Goal: Task Accomplishment & Management: Manage account settings

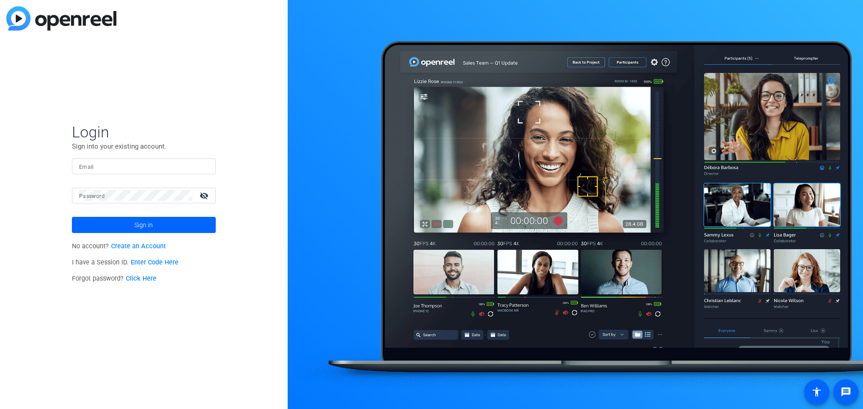
click at [105, 169] on input "Email" at bounding box center [143, 166] width 129 height 11
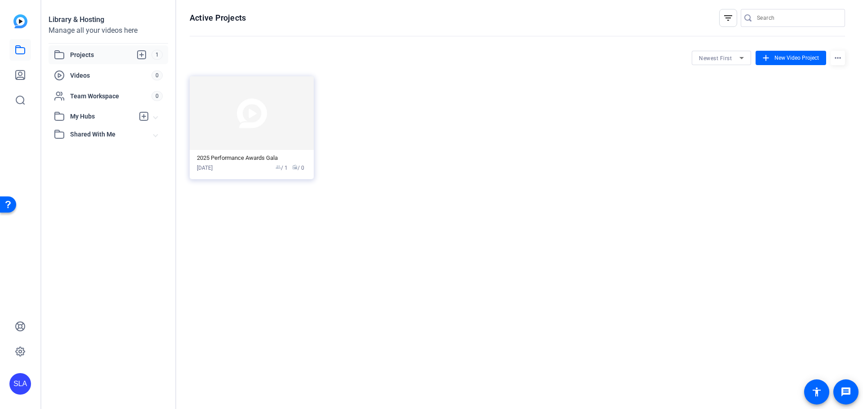
click at [87, 61] on div "Projects 1" at bounding box center [109, 54] width 120 height 19
click at [246, 147] on img at bounding box center [252, 113] width 124 height 74
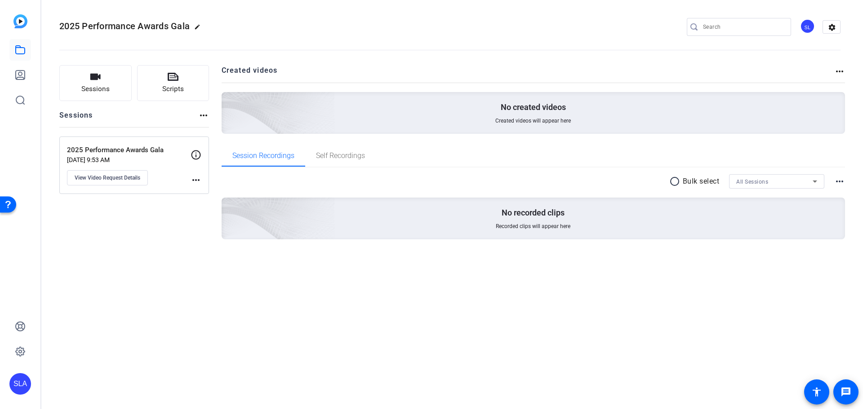
click at [125, 155] on p "2025 Performance Awards Gala" at bounding box center [129, 150] width 124 height 10
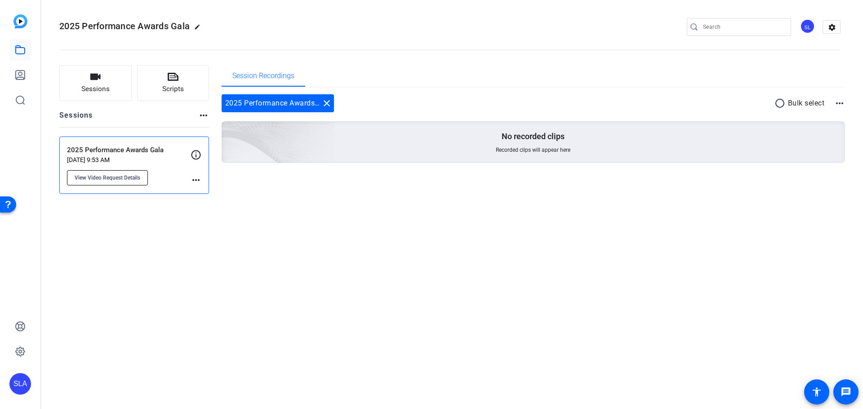
click at [116, 178] on span "View Video Request Details" at bounding box center [108, 177] width 66 height 7
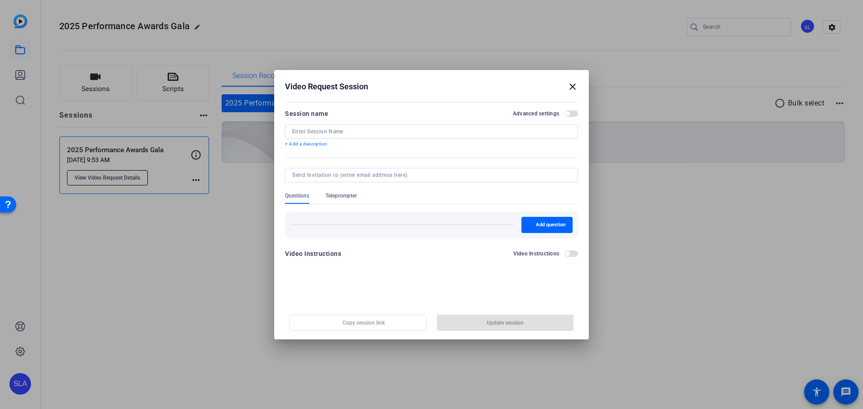
type input "2025 Performance Awards Gala"
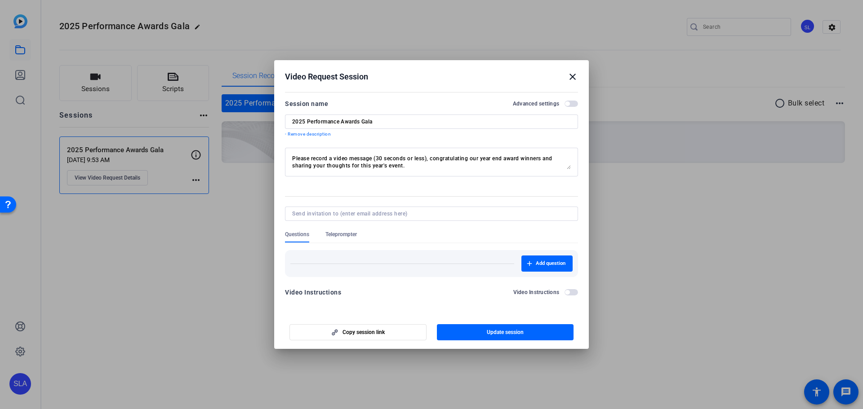
click at [155, 177] on mat-icon "close" at bounding box center [79, 188] width 151 height 22
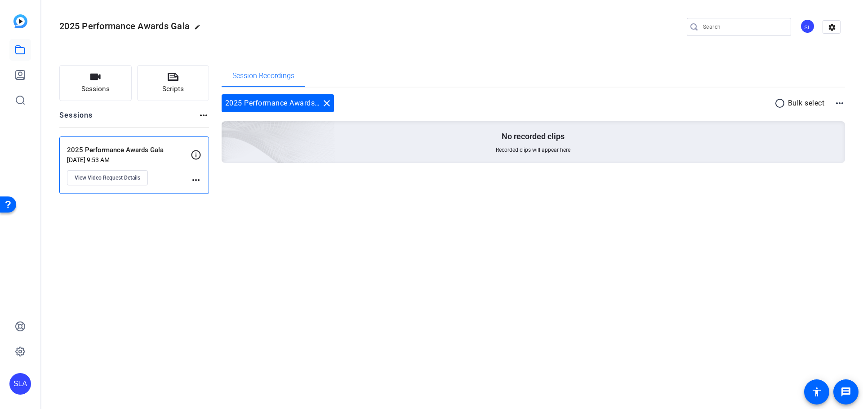
click at [154, 30] on span "2025 Performance Awards Gala" at bounding box center [124, 26] width 130 height 11
click at [836, 28] on mat-icon "settings" at bounding box center [832, 27] width 18 height 13
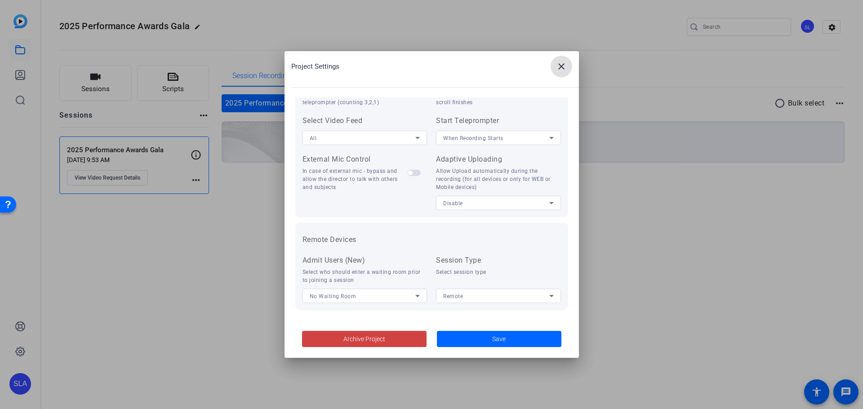
scroll to position [186, 0]
click at [490, 342] on span at bounding box center [499, 340] width 125 height 22
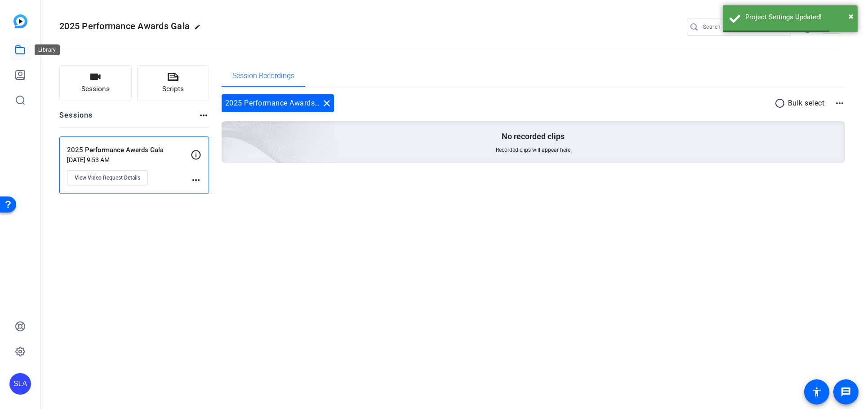
click at [22, 49] on icon at bounding box center [20, 50] width 11 height 11
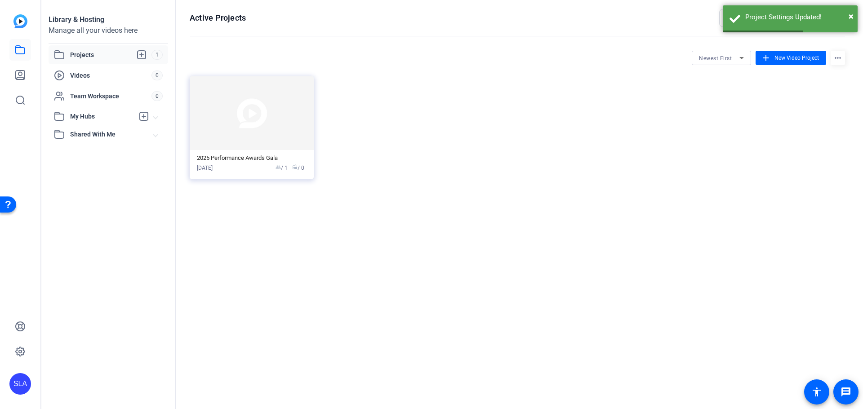
click at [100, 57] on span "Projects" at bounding box center [110, 54] width 81 height 11
click at [835, 56] on mat-icon "more_horiz" at bounding box center [838, 58] width 14 height 14
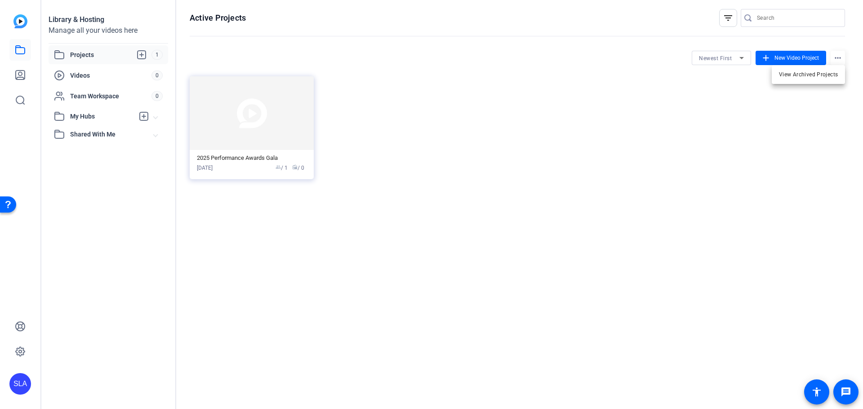
click at [665, 107] on div at bounding box center [431, 204] width 863 height 409
click at [257, 98] on img at bounding box center [252, 113] width 124 height 74
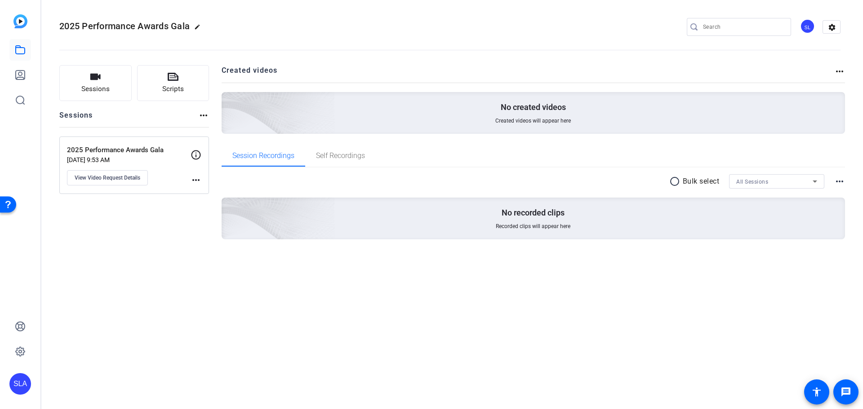
click at [204, 117] on mat-icon "more_horiz" at bounding box center [203, 115] width 11 height 11
click at [843, 76] on div at bounding box center [431, 204] width 863 height 409
click at [841, 74] on mat-icon "more_horiz" at bounding box center [839, 71] width 11 height 11
click at [838, 71] on div at bounding box center [431, 204] width 863 height 409
click at [757, 68] on h2 "Created videos" at bounding box center [528, 74] width 613 height 18
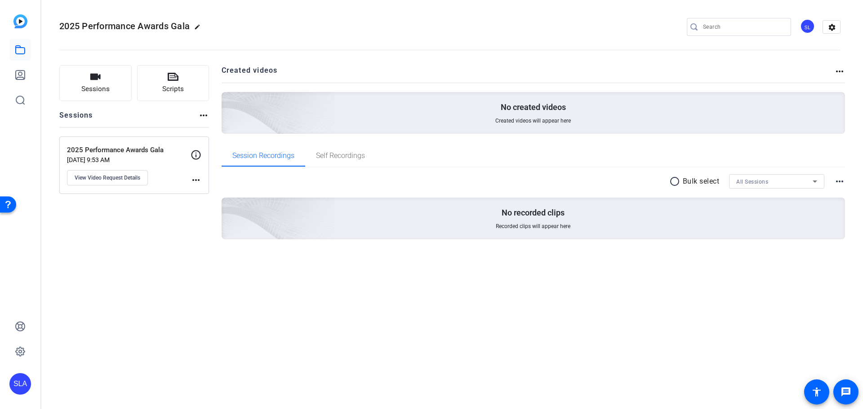
click at [809, 27] on div "SL" at bounding box center [807, 26] width 15 height 15
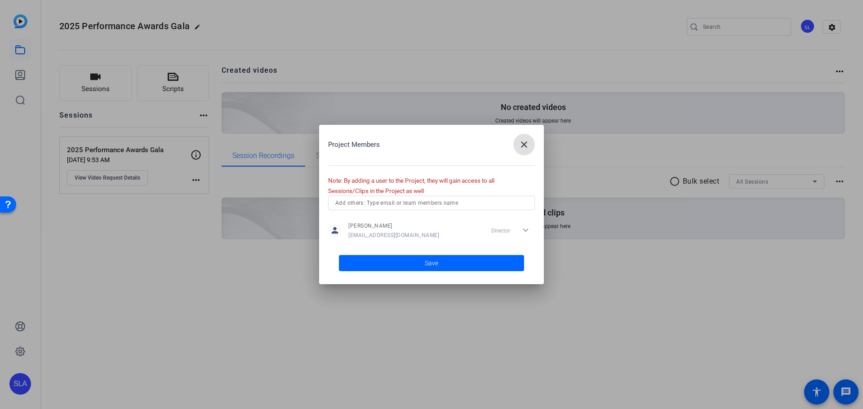
click at [425, 205] on input "text" at bounding box center [431, 203] width 192 height 11
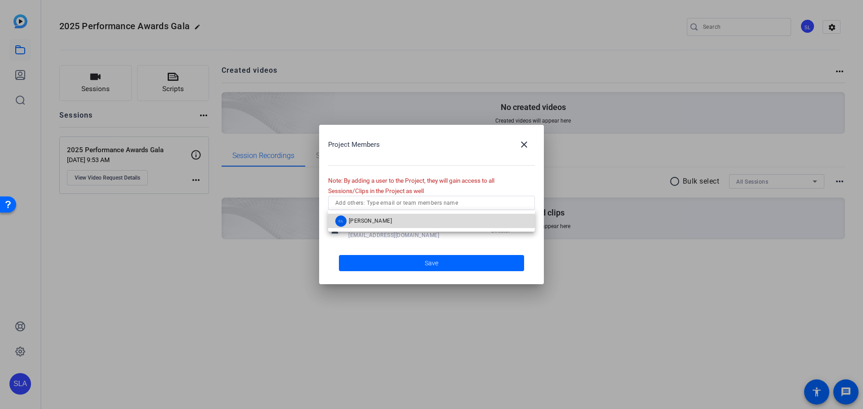
click at [396, 217] on mat-option "CL [PERSON_NAME]" at bounding box center [431, 221] width 207 height 14
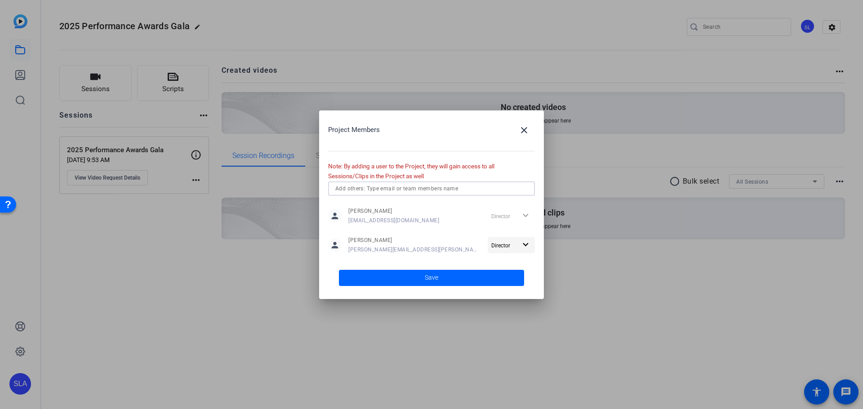
click at [528, 247] on mat-icon "expand_more" at bounding box center [525, 245] width 11 height 11
click at [528, 246] on div at bounding box center [431, 204] width 863 height 409
click at [423, 279] on span at bounding box center [431, 278] width 185 height 22
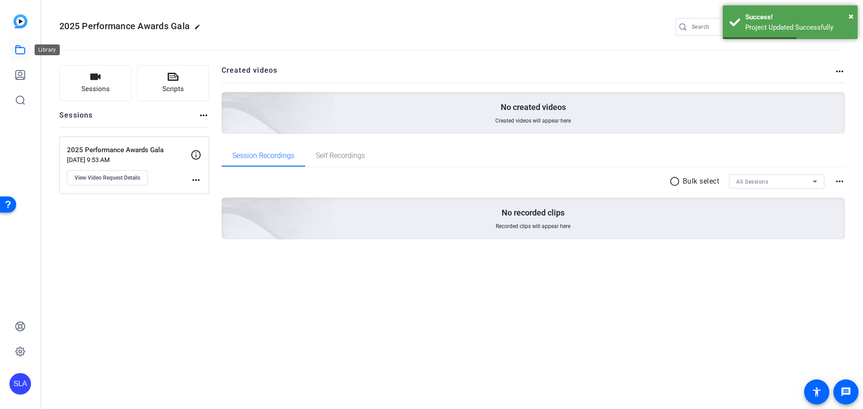
click at [22, 48] on icon at bounding box center [20, 50] width 9 height 8
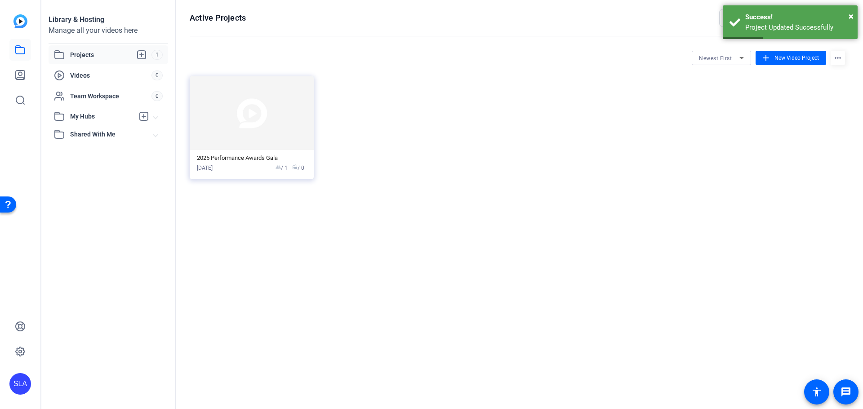
click at [90, 53] on span "Projects" at bounding box center [110, 54] width 81 height 11
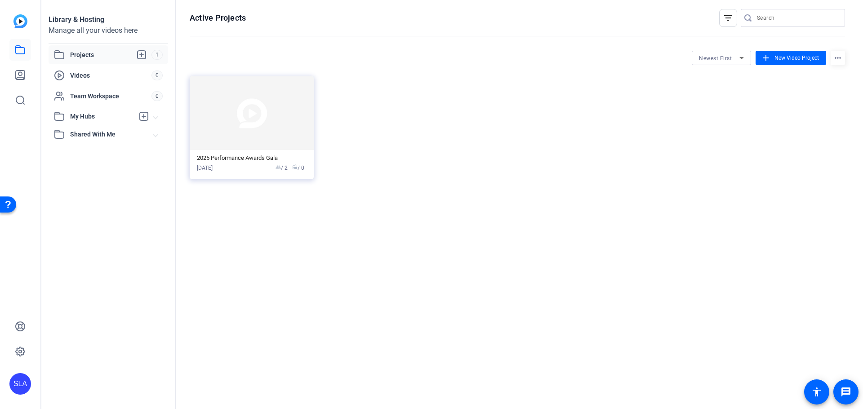
click at [837, 58] on mat-icon "more_horiz" at bounding box center [838, 58] width 14 height 14
click at [96, 137] on div at bounding box center [431, 204] width 863 height 409
click at [94, 53] on span "Projects" at bounding box center [110, 54] width 81 height 11
drag, startPoint x: 241, startPoint y: 134, endPoint x: 249, endPoint y: 129, distance: 9.1
click at [249, 129] on img at bounding box center [252, 113] width 124 height 74
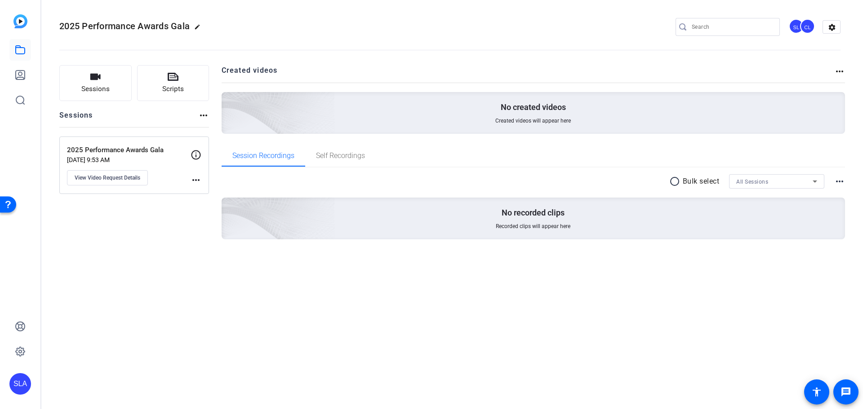
click at [842, 71] on mat-icon "more_horiz" at bounding box center [839, 71] width 11 height 11
click at [844, 178] on div at bounding box center [431, 204] width 863 height 409
click at [838, 180] on mat-icon "more_horiz" at bounding box center [839, 181] width 11 height 11
click at [547, 86] on div at bounding box center [431, 204] width 863 height 409
click at [268, 160] on span "Session Recordings" at bounding box center [263, 156] width 62 height 22
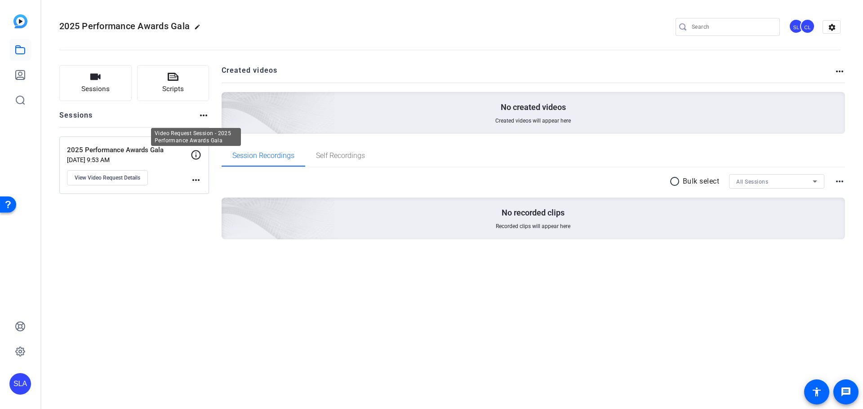
click at [197, 158] on icon at bounding box center [196, 155] width 11 height 11
click at [196, 182] on mat-icon "more_horiz" at bounding box center [196, 180] width 11 height 11
click at [94, 157] on div at bounding box center [431, 204] width 863 height 409
click at [111, 149] on p "2025 Performance Awards Gala" at bounding box center [129, 150] width 124 height 10
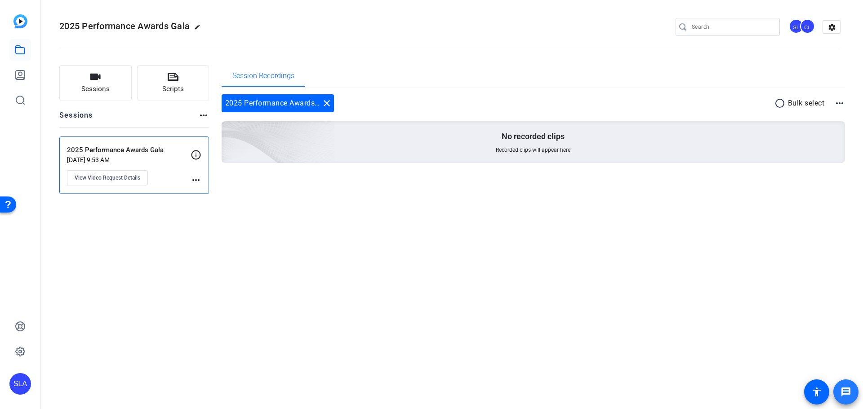
click at [841, 392] on mat-icon "message" at bounding box center [846, 392] width 11 height 11
click at [815, 388] on mat-icon "accessibility" at bounding box center [816, 392] width 11 height 11
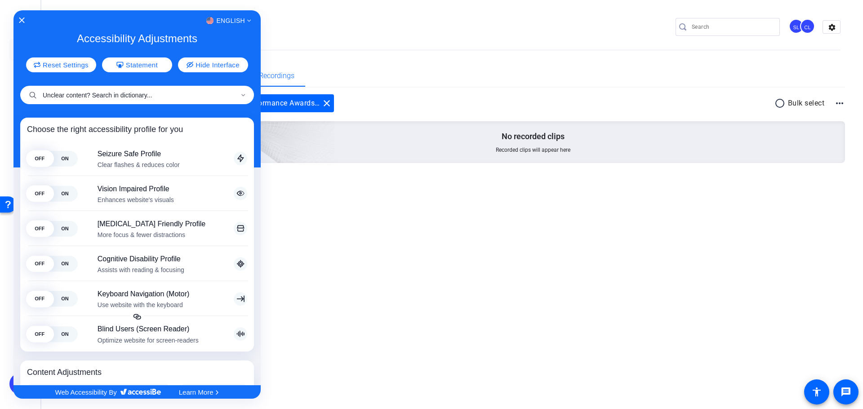
click at [84, 96] on input "Unclear content? Search in dictionary..." at bounding box center [137, 95] width 234 height 18
click at [239, 22] on span "English" at bounding box center [230, 21] width 29 height 6
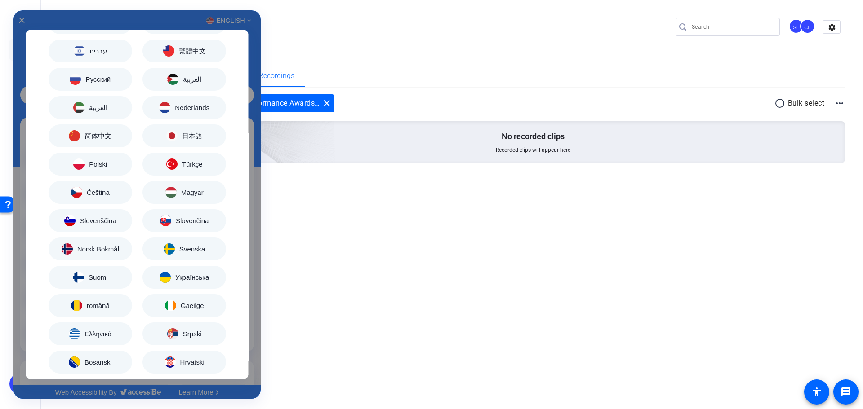
scroll to position [0, 0]
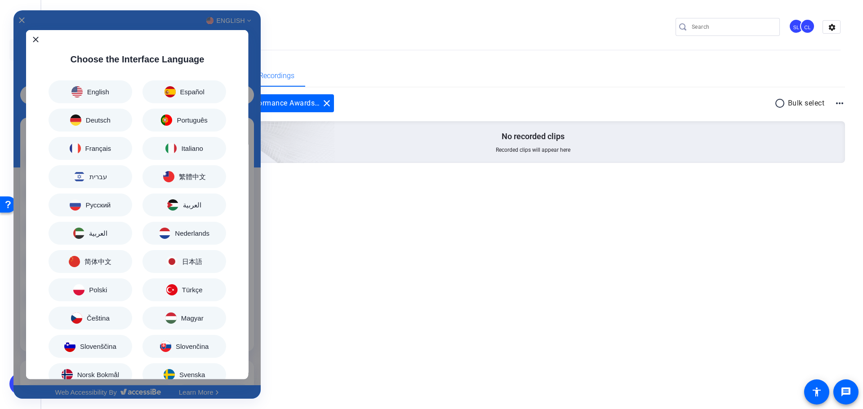
click at [22, 20] on div "Accessibility Adjustments" at bounding box center [136, 204] width 247 height 389
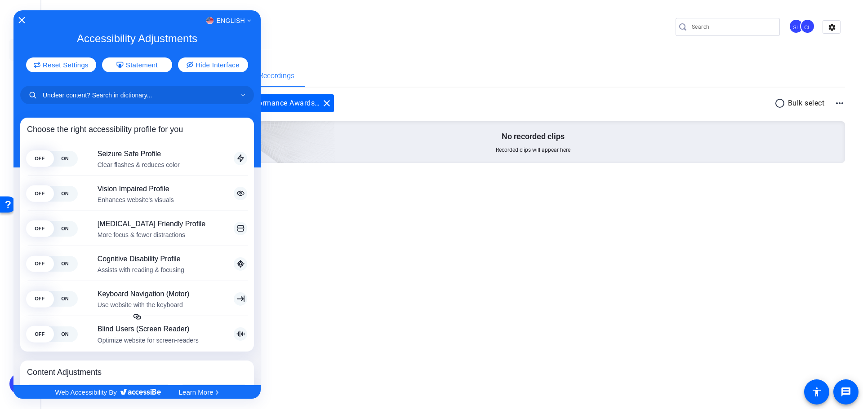
click at [22, 17] on icon "Close Accessibility Interface" at bounding box center [21, 20] width 6 height 6
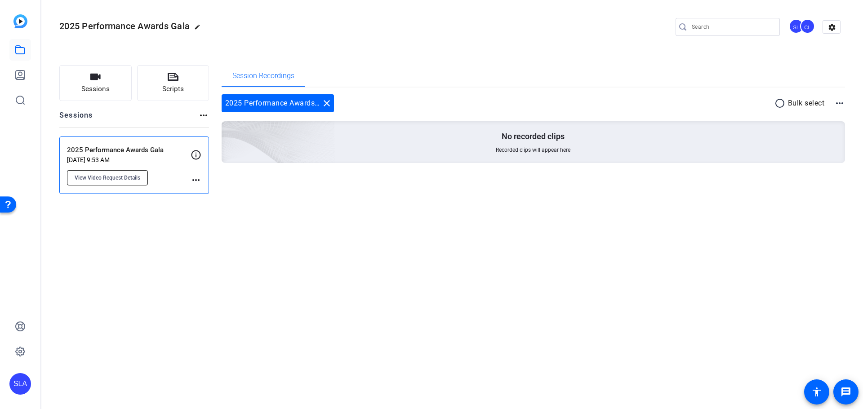
click at [132, 180] on span "View Video Request Details" at bounding box center [108, 177] width 66 height 7
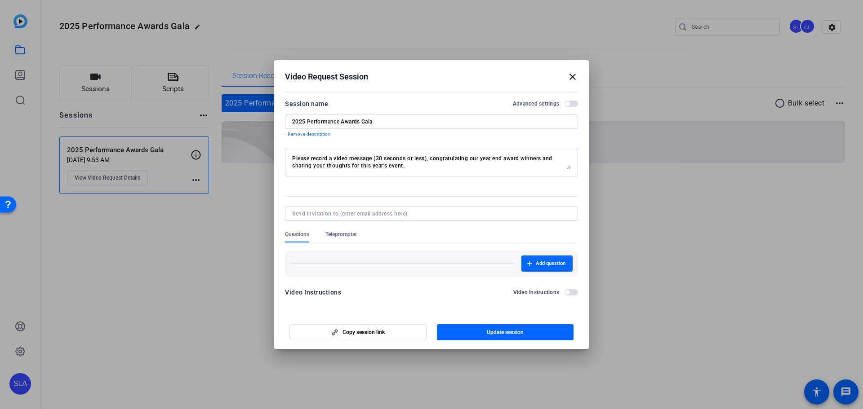
click at [400, 122] on input "2025 Performance Awards Gala" at bounding box center [431, 121] width 279 height 7
type input "2025 Performance Awards Gala Messages"
click at [517, 331] on span "Update session" at bounding box center [505, 332] width 37 height 7
click at [576, 78] on mat-icon "close" at bounding box center [572, 76] width 11 height 11
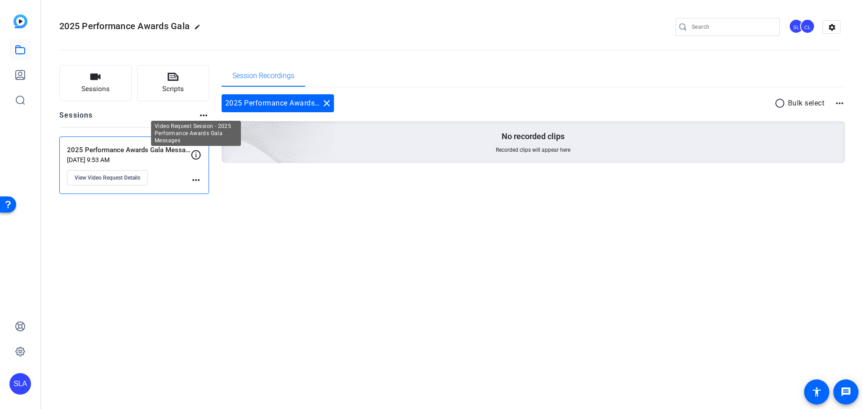
click at [196, 156] on icon at bounding box center [195, 154] width 9 height 9
click at [86, 85] on span "Sessions" at bounding box center [95, 89] width 28 height 10
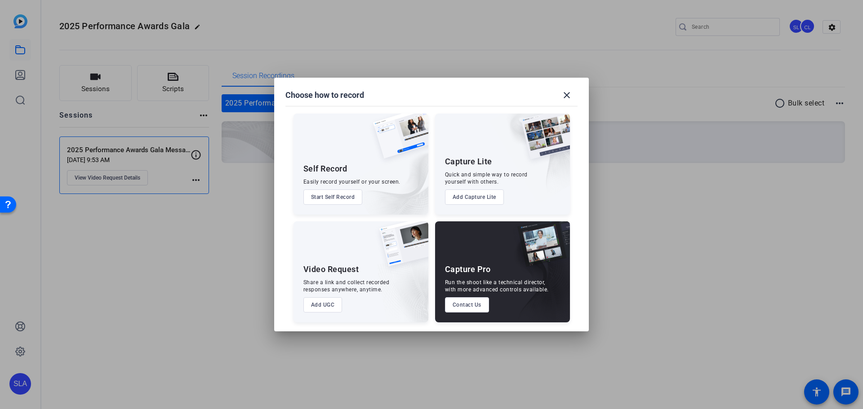
drag, startPoint x: 571, startPoint y: 93, endPoint x: 409, endPoint y: 182, distance: 184.7
click at [0, 0] on openreel-create-session-popup "Choose how to record close Self Record Easily record yourself or your screen. S…" at bounding box center [0, 0] width 0 height 0
click at [320, 307] on button "Add UGC" at bounding box center [322, 305] width 39 height 15
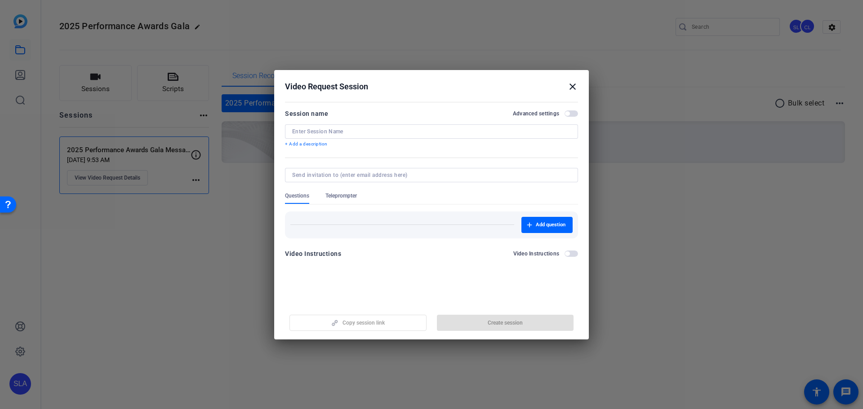
click at [571, 88] on mat-icon "close" at bounding box center [572, 86] width 11 height 11
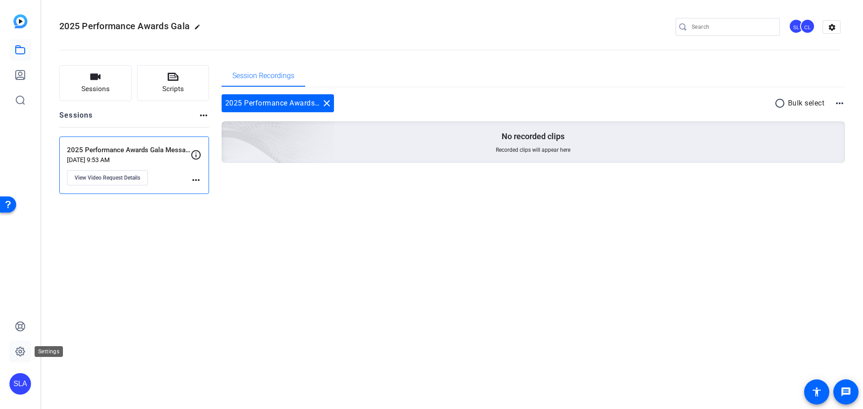
click at [18, 350] on icon at bounding box center [20, 352] width 11 height 11
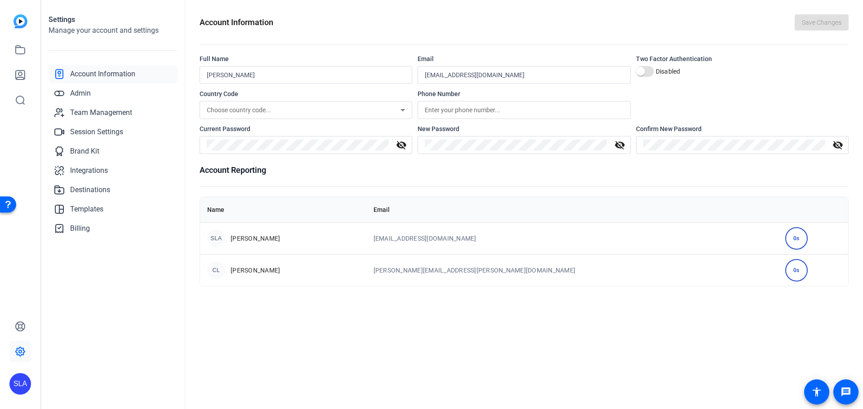
click at [476, 256] on td "[PERSON_NAME][EMAIL_ADDRESS][PERSON_NAME][DOMAIN_NAME]" at bounding box center [572, 270] width 412 height 32
click at [280, 235] on span "[PERSON_NAME]" at bounding box center [255, 238] width 49 height 9
drag, startPoint x: 229, startPoint y: 202, endPoint x: 365, endPoint y: 260, distance: 148.2
click at [365, 260] on table "Name Email SLA [PERSON_NAME] [EMAIL_ADDRESS][DOMAIN_NAME] 0s CL [PERSON_NAME] […" at bounding box center [524, 241] width 648 height 89
click at [359, 262] on div "CL [PERSON_NAME]" at bounding box center [283, 271] width 152 height 18
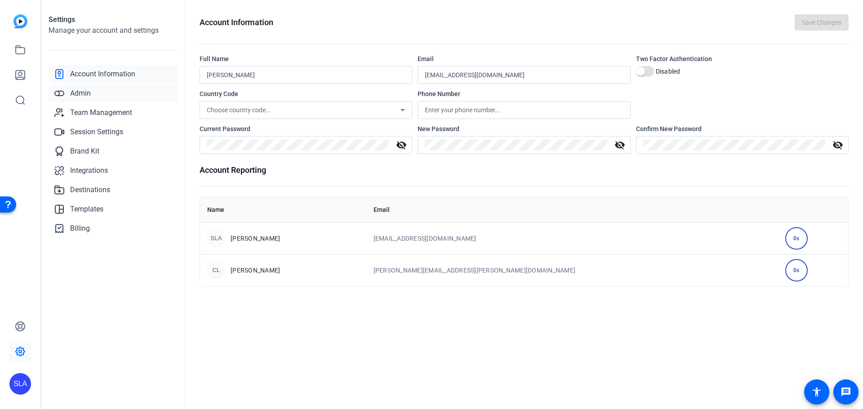
click at [98, 92] on link "Admin" at bounding box center [113, 94] width 129 height 18
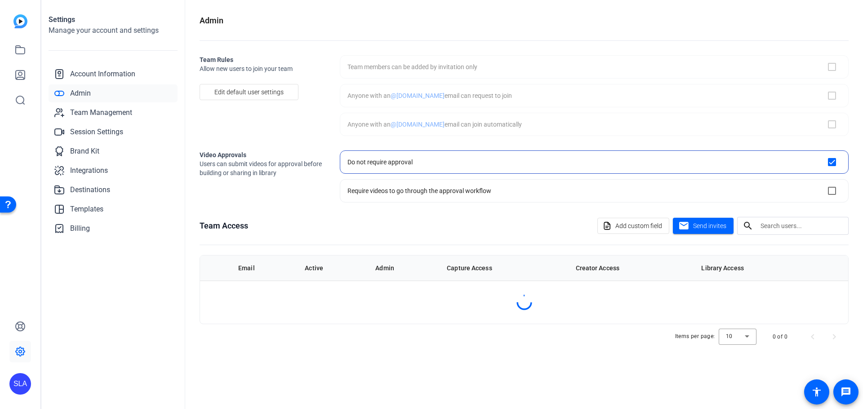
checkbox input "true"
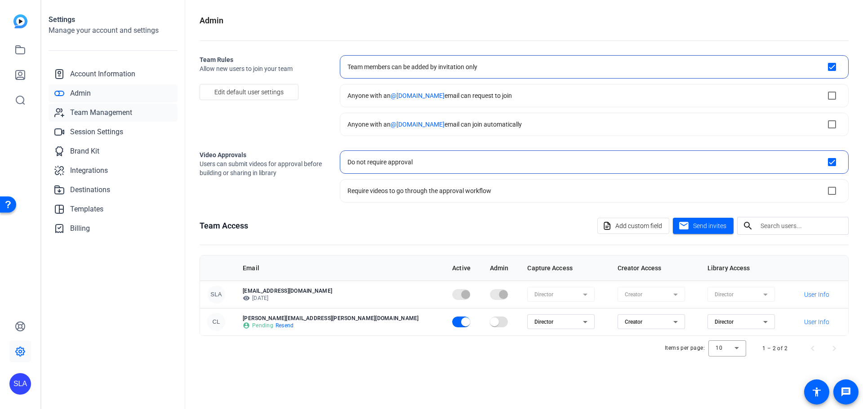
click at [122, 114] on span "Team Management" at bounding box center [101, 112] width 62 height 11
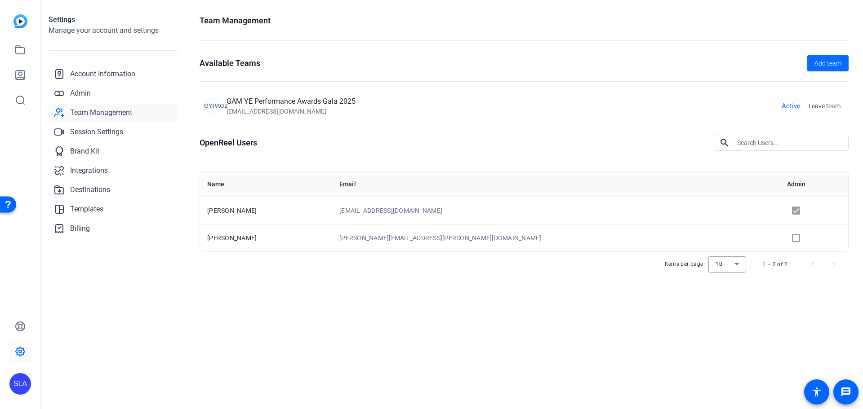
click at [825, 65] on span "Add team" at bounding box center [827, 63] width 27 height 9
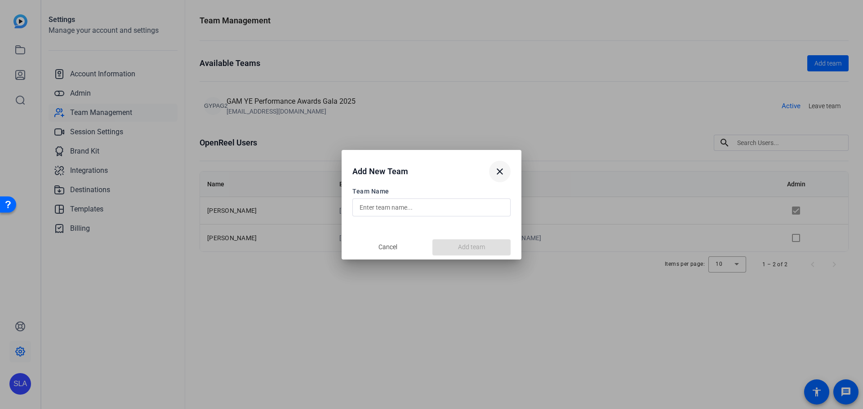
click at [500, 172] on mat-icon "close" at bounding box center [499, 171] width 11 height 11
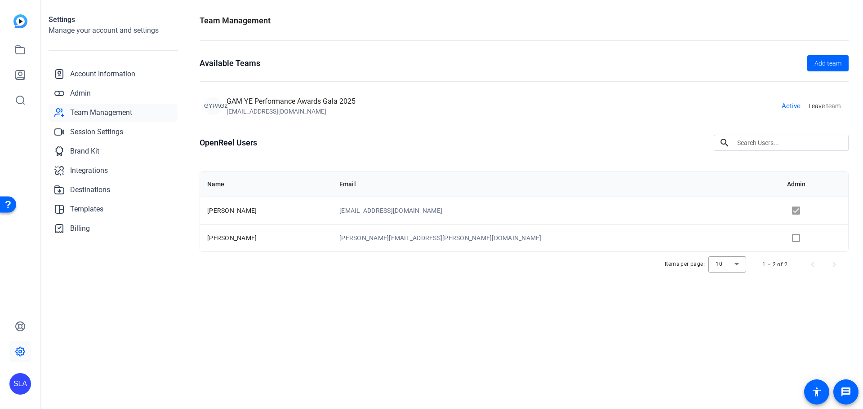
click at [227, 206] on td "[PERSON_NAME]" at bounding box center [266, 210] width 132 height 27
click at [303, 107] on div "GAM YE Performance Awards Gala 2025" at bounding box center [291, 101] width 129 height 11
click at [795, 104] on span "Active" at bounding box center [791, 106] width 19 height 10
click at [828, 104] on span "Leave team" at bounding box center [825, 106] width 32 height 9
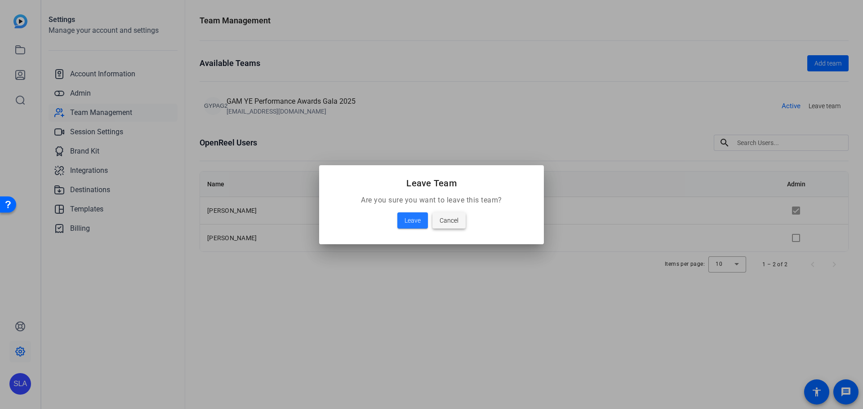
click at [447, 220] on span "Cancel" at bounding box center [449, 220] width 19 height 11
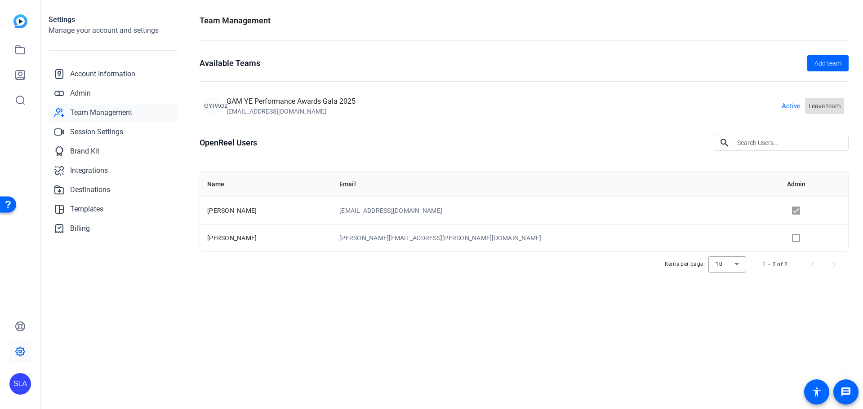
click at [757, 140] on input at bounding box center [789, 143] width 104 height 11
click at [780, 240] on td at bounding box center [814, 237] width 68 height 27
click at [98, 92] on link "Admin" at bounding box center [113, 94] width 129 height 18
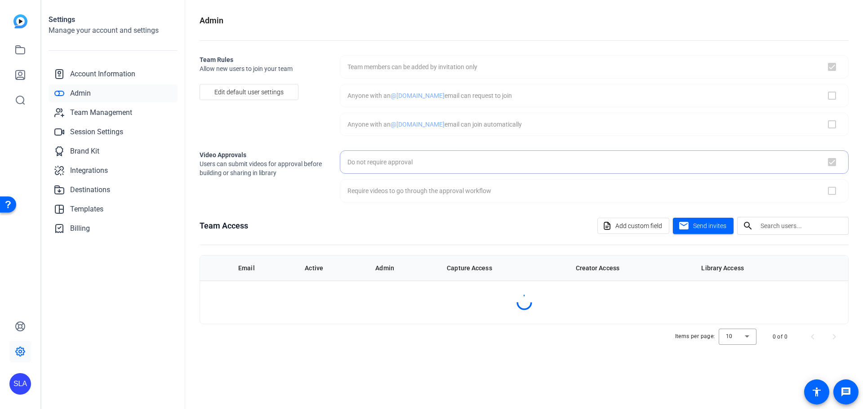
checkbox input "true"
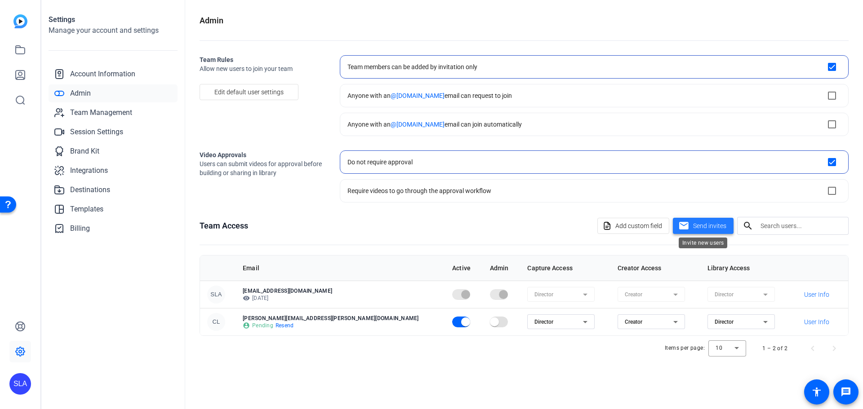
click at [697, 226] on span "Send invites" at bounding box center [709, 226] width 33 height 9
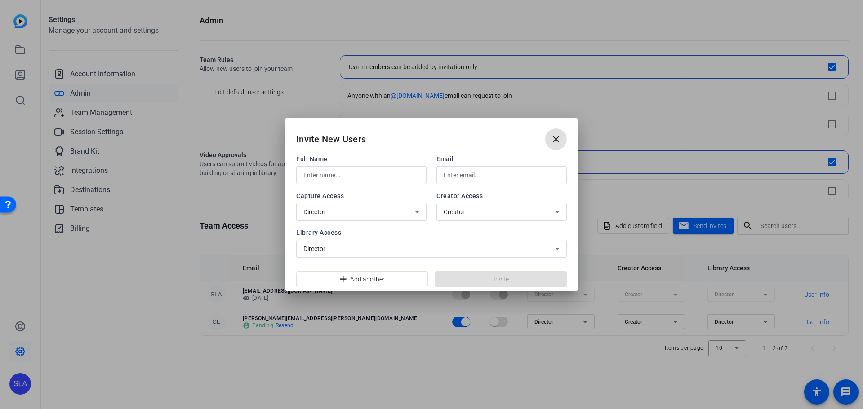
click at [374, 176] on input "text" at bounding box center [361, 175] width 116 height 11
type input "P"
type input "[PERSON_NAME]"
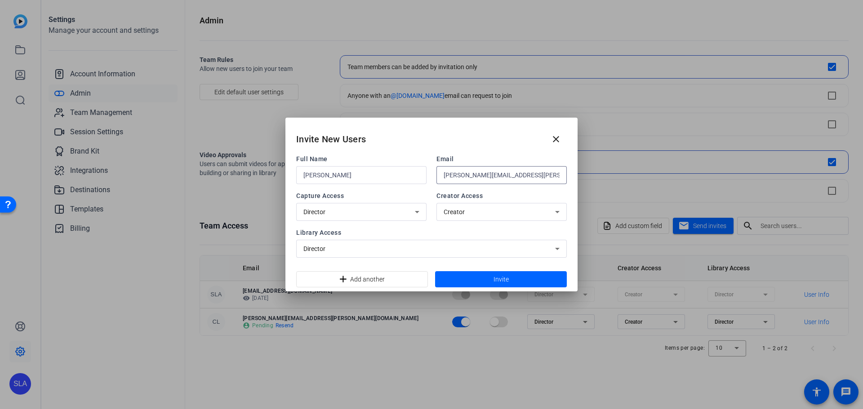
type input "[PERSON_NAME][EMAIL_ADDRESS][PERSON_NAME][DOMAIN_NAME]"
click at [364, 212] on div "Director" at bounding box center [358, 212] width 111 height 11
click at [365, 212] on div at bounding box center [431, 204] width 863 height 409
click at [448, 210] on span "Creator" at bounding box center [454, 212] width 21 height 7
click at [454, 210] on div at bounding box center [431, 204] width 863 height 409
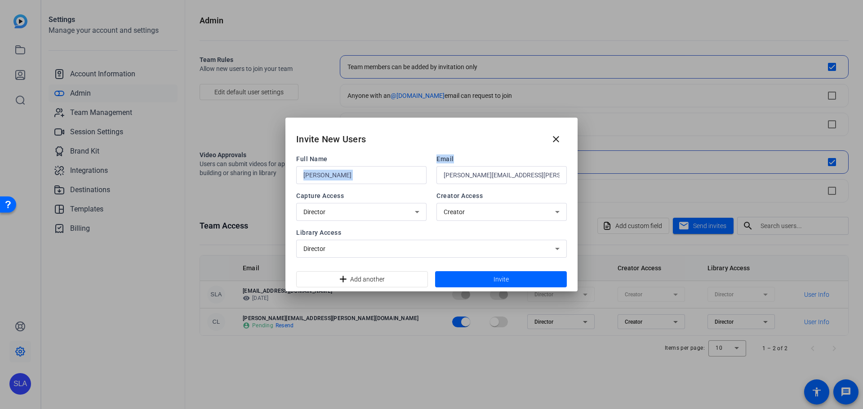
drag, startPoint x: 542, startPoint y: 169, endPoint x: 354, endPoint y: 169, distance: 187.9
click at [354, 169] on div "Full Name [PERSON_NAME] Email [PERSON_NAME][EMAIL_ADDRESS][PERSON_NAME][DOMAIN_…" at bounding box center [431, 170] width 271 height 30
click at [535, 178] on input "[PERSON_NAME][EMAIL_ADDRESS][PERSON_NAME][DOMAIN_NAME]" at bounding box center [502, 175] width 116 height 11
drag, startPoint x: 542, startPoint y: 177, endPoint x: 407, endPoint y: 176, distance: 134.9
click at [407, 176] on div "Full Name [PERSON_NAME] Email [PERSON_NAME][EMAIL_ADDRESS][PERSON_NAME][DOMAIN_…" at bounding box center [431, 170] width 271 height 30
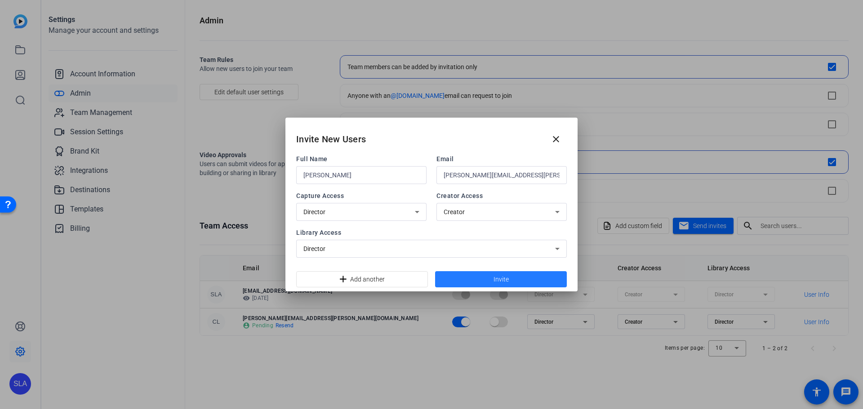
click at [499, 283] on span "Invite" at bounding box center [501, 279] width 15 height 9
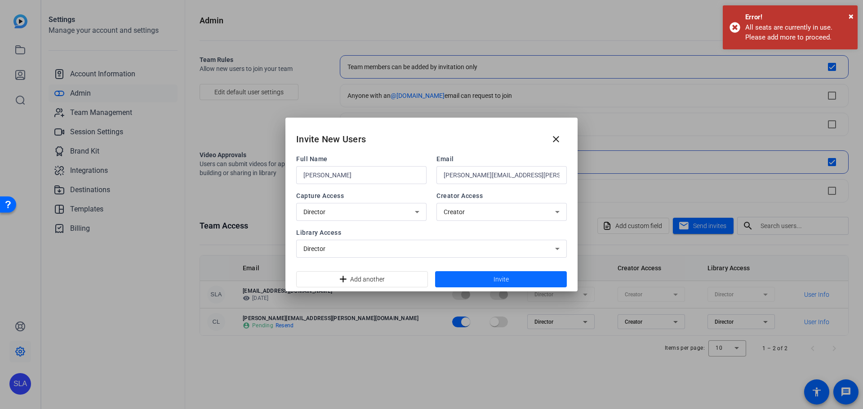
click at [508, 280] on span "Invite" at bounding box center [501, 279] width 15 height 9
click at [851, 17] on span "×" at bounding box center [851, 16] width 5 height 11
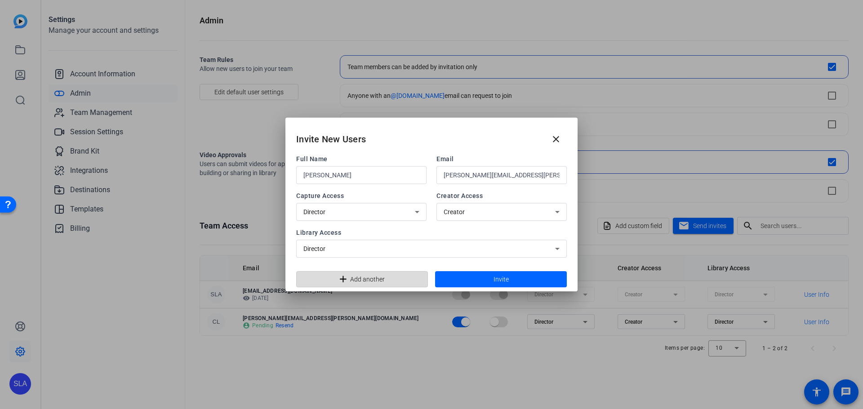
click at [369, 282] on span "Add another" at bounding box center [367, 279] width 35 height 17
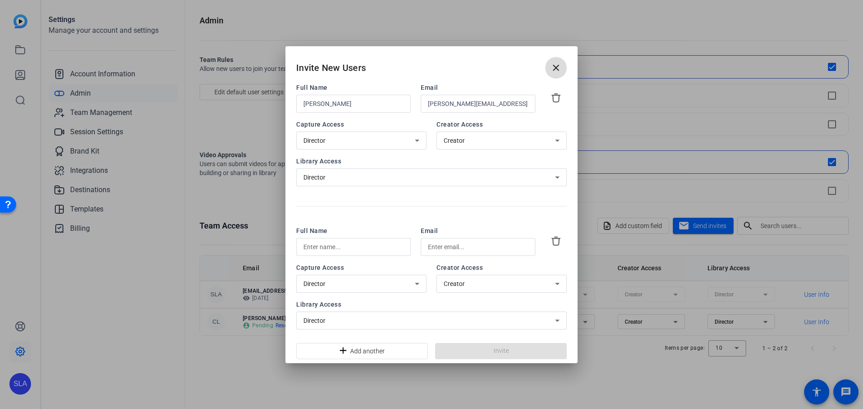
click at [558, 67] on mat-icon "close" at bounding box center [556, 67] width 11 height 11
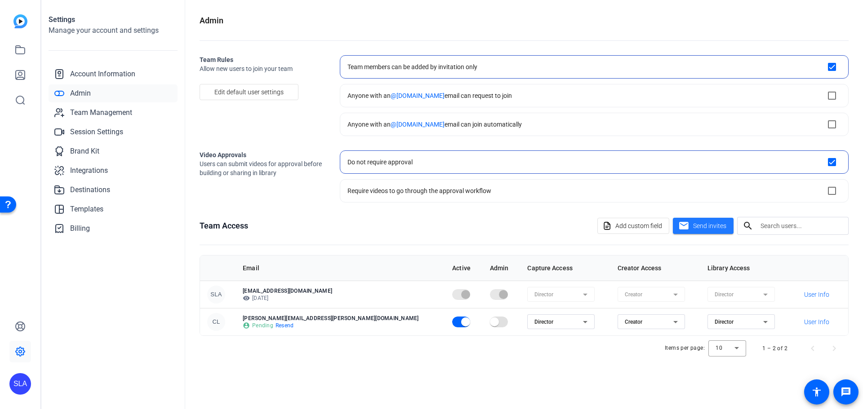
click at [505, 363] on div "Admin Team Rules Allow new users to join your team Edit default user settings T…" at bounding box center [524, 204] width 678 height 409
click at [400, 188] on div "Require videos to go through the approval workflow" at bounding box center [419, 191] width 144 height 9
checkbox input "false"
checkbox input "true"
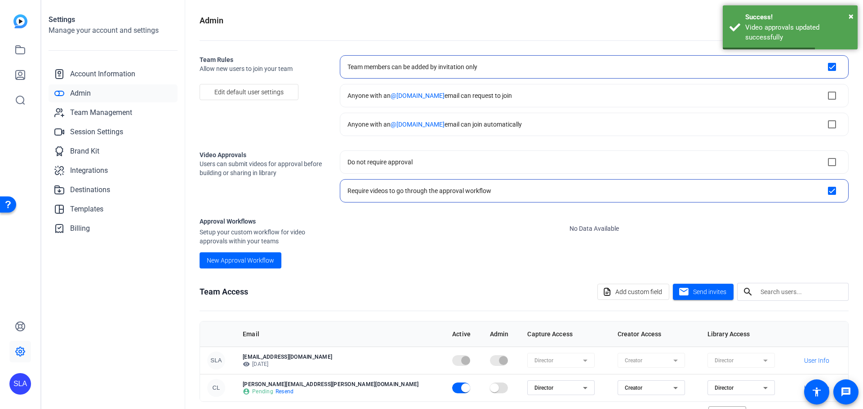
click at [413, 159] on openreel-checkbox-block-option "Do not require approval" at bounding box center [594, 162] width 509 height 23
checkbox input "true"
checkbox input "false"
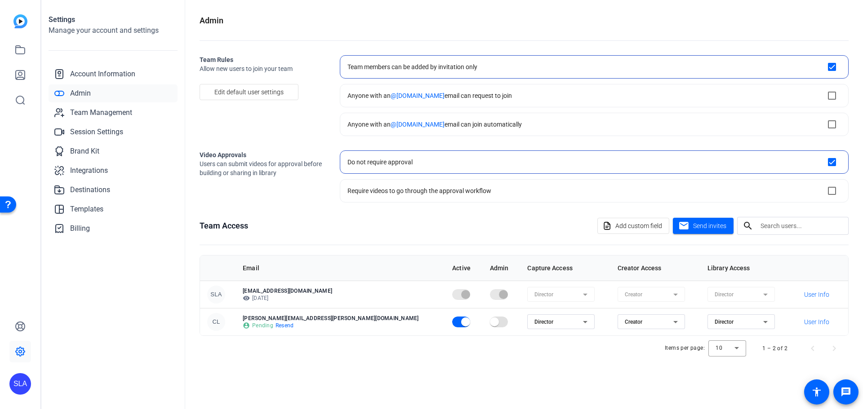
click at [457, 101] on openreel-checkbox-block-option "Anyone with an @[DOMAIN_NAME] email can request to join" at bounding box center [594, 95] width 509 height 23
checkbox input "false"
checkbox input "true"
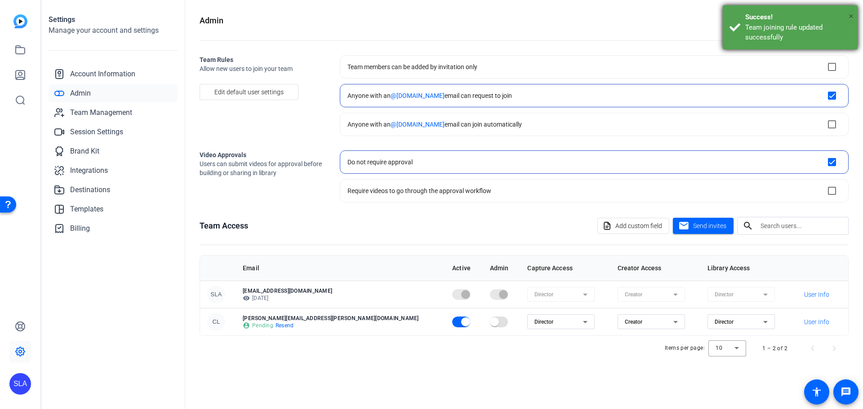
click at [852, 14] on span "×" at bounding box center [851, 16] width 5 height 11
